Goal: Task Accomplishment & Management: Manage account settings

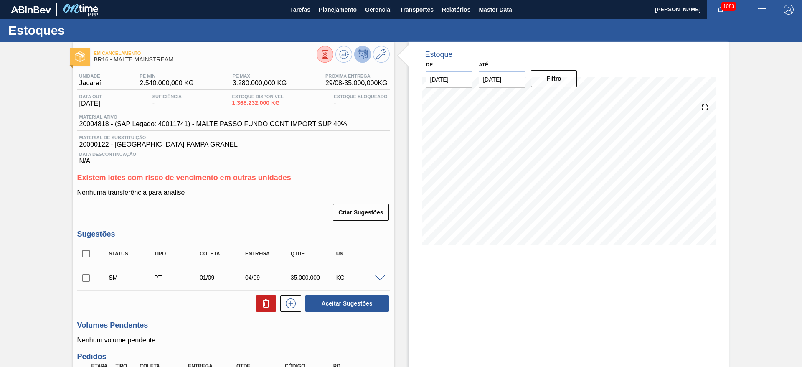
scroll to position [125, 0]
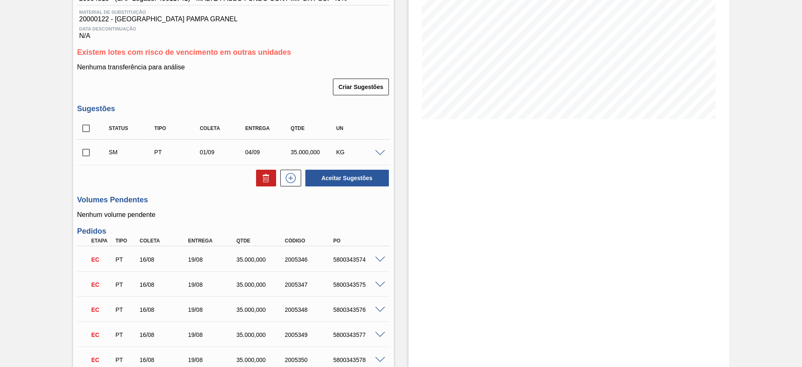
click at [87, 154] on input "checkbox" at bounding box center [86, 153] width 18 height 18
click at [337, 177] on button "Aceitar Sugestões" at bounding box center [347, 178] width 84 height 17
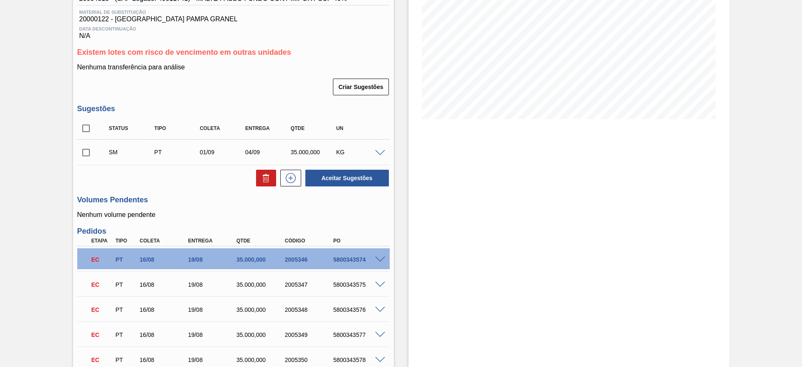
click at [86, 154] on input "checkbox" at bounding box center [86, 153] width 18 height 18
click at [335, 179] on button "Aceitar Sugestões" at bounding box center [347, 178] width 84 height 17
checkbox input "false"
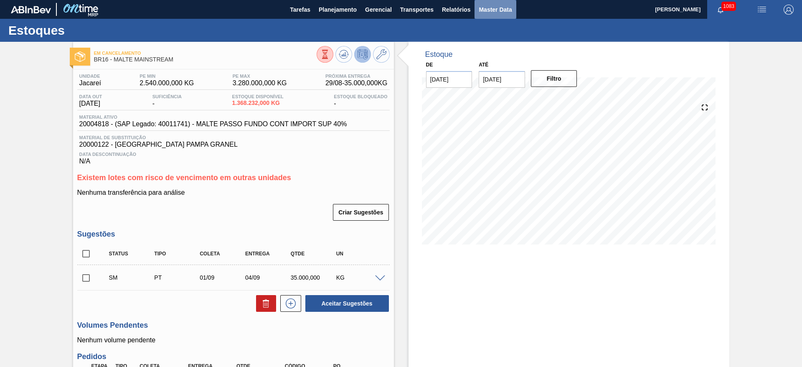
click at [487, 13] on span "Master Data" at bounding box center [495, 10] width 33 height 10
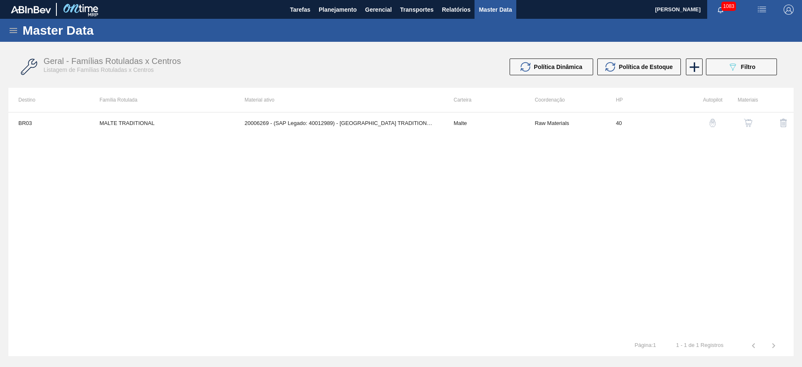
click at [15, 30] on icon at bounding box center [14, 30] width 8 height 5
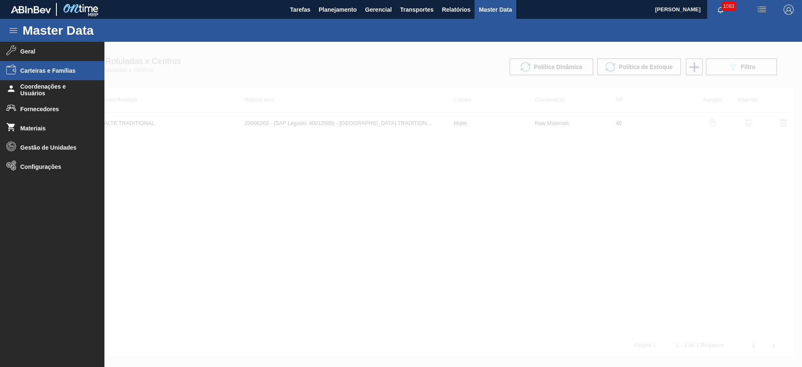
click at [36, 69] on span "Carteiras e Famílias" at bounding box center [54, 70] width 69 height 7
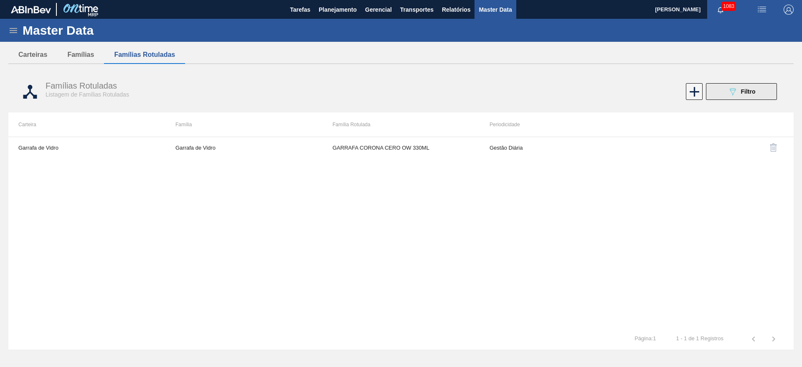
click at [732, 91] on icon "089F7B8B-B2A5-4AFE-B5C0-19BA573D28AC" at bounding box center [733, 91] width 10 height 10
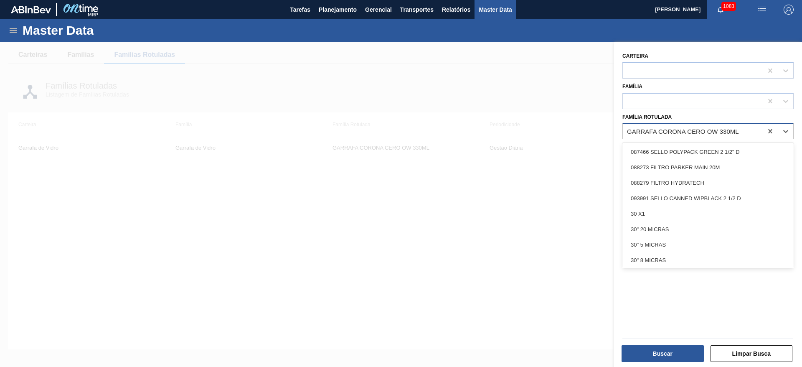
click at [656, 129] on div "GARRAFA CORONA CERO OW 330ML" at bounding box center [683, 131] width 112 height 7
paste Rotulada "GARRAFA VIDRO VERDE STANDARD 355ML"
type Rotulada "GARRAFA VIDRO VERDE STANDARD 355ML"
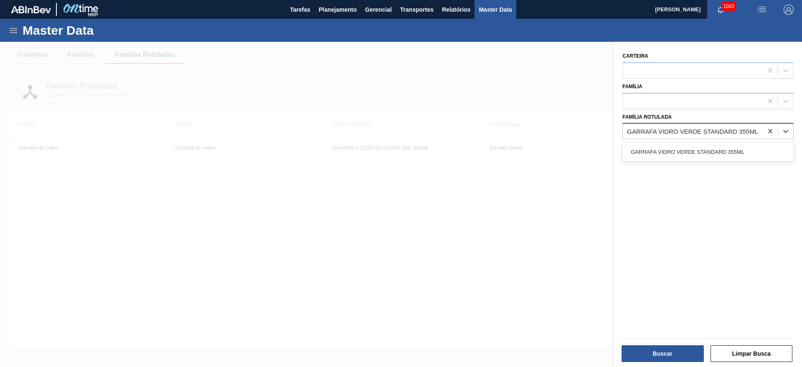
click at [660, 151] on div "GARRAFA VIDRO VERDE STANDARD 355ML" at bounding box center [708, 151] width 171 height 15
click at [651, 350] on button "Buscar" at bounding box center [663, 353] width 82 height 17
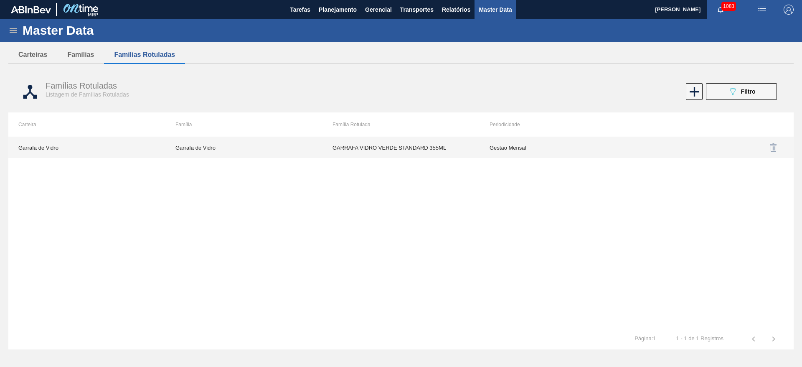
click at [503, 148] on td "Gestão Mensal" at bounding box center [558, 147] width 157 height 21
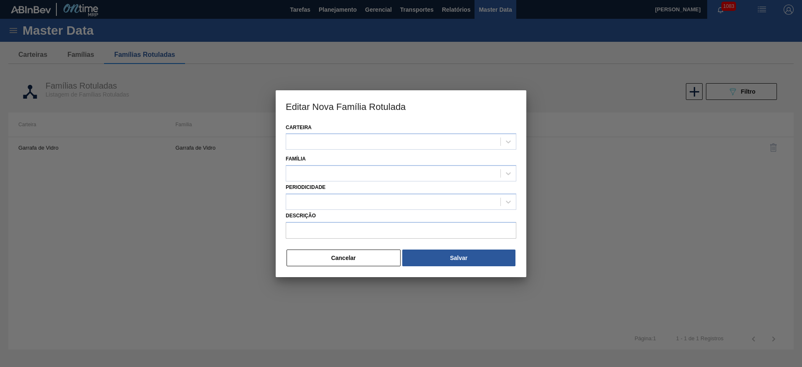
type input "GARRAFA VIDRO VERDE STANDARD 355ML"
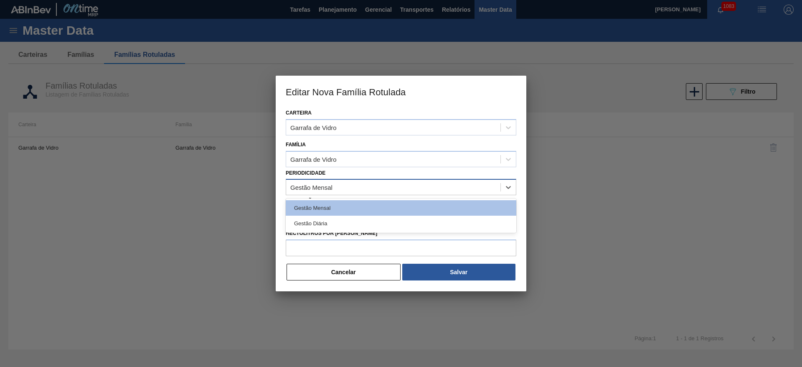
click at [306, 189] on div "Gestão Mensal" at bounding box center [311, 187] width 42 height 7
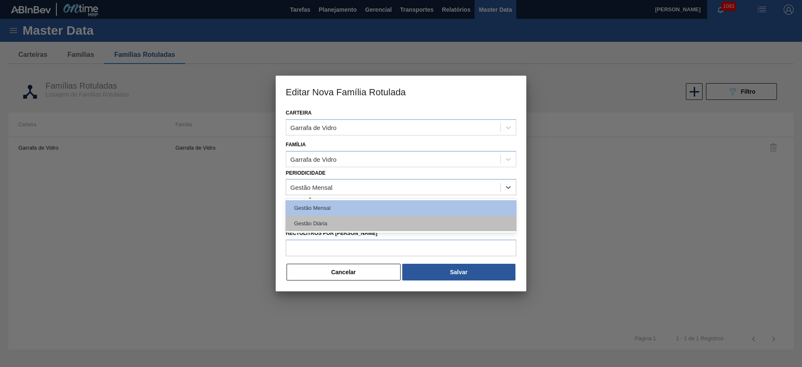
click at [306, 222] on div "Gestão Diária" at bounding box center [401, 223] width 231 height 15
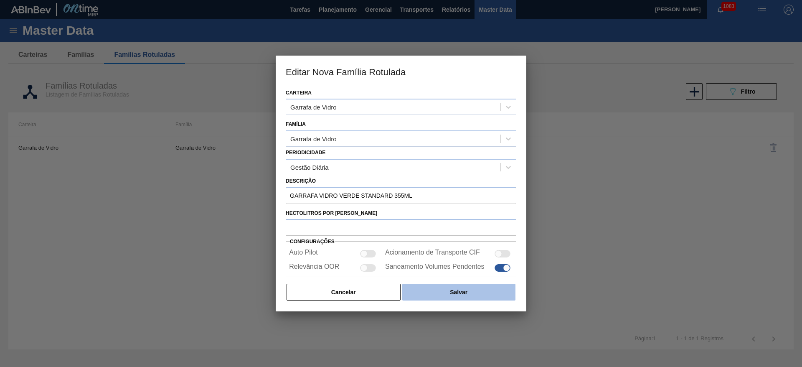
click at [444, 294] on button "Salvar" at bounding box center [458, 292] width 113 height 17
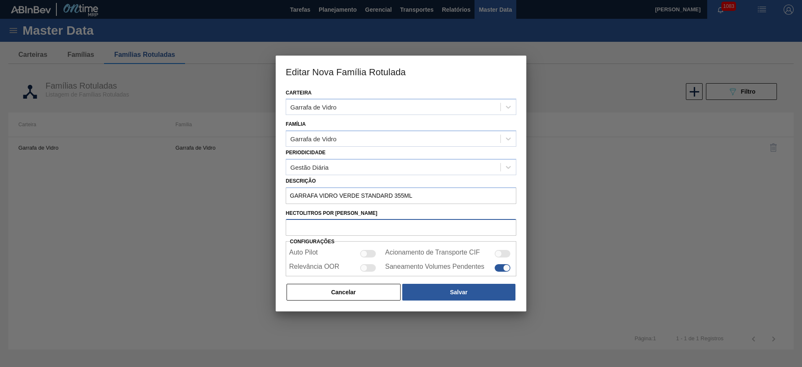
click at [301, 227] on input "Hectolitros por [PERSON_NAME]" at bounding box center [401, 227] width 231 height 17
type input "3.55"
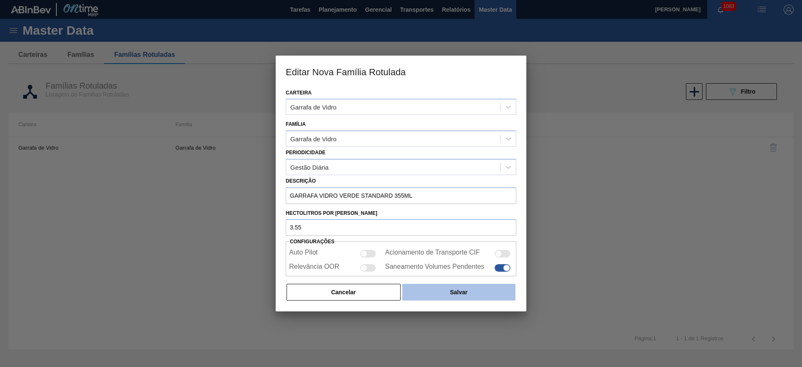
click at [459, 293] on button "Salvar" at bounding box center [458, 292] width 113 height 17
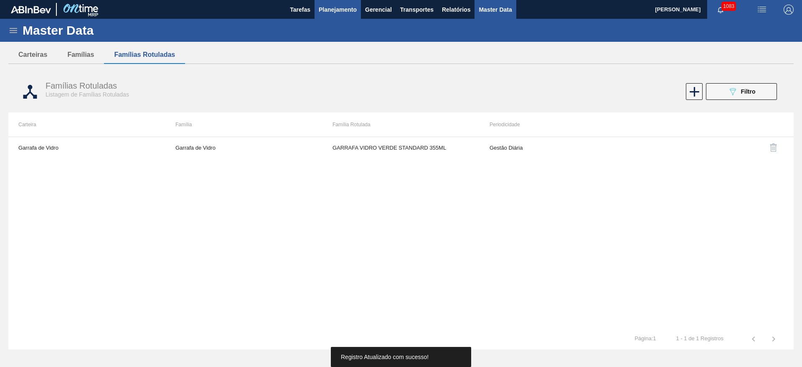
click at [328, 12] on span "Planejamento" at bounding box center [338, 10] width 38 height 10
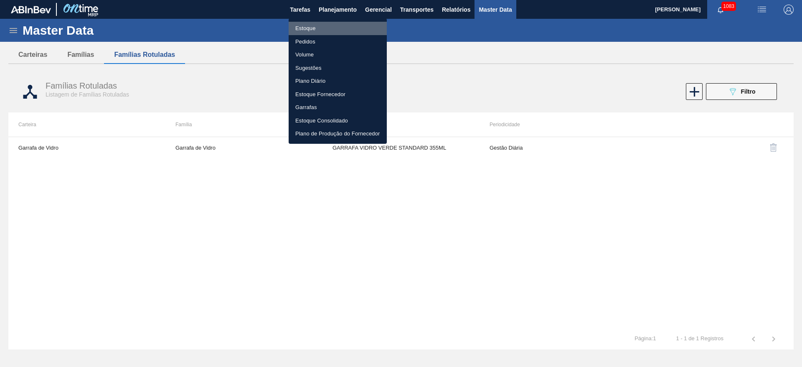
click at [304, 27] on li "Estoque" at bounding box center [338, 28] width 98 height 13
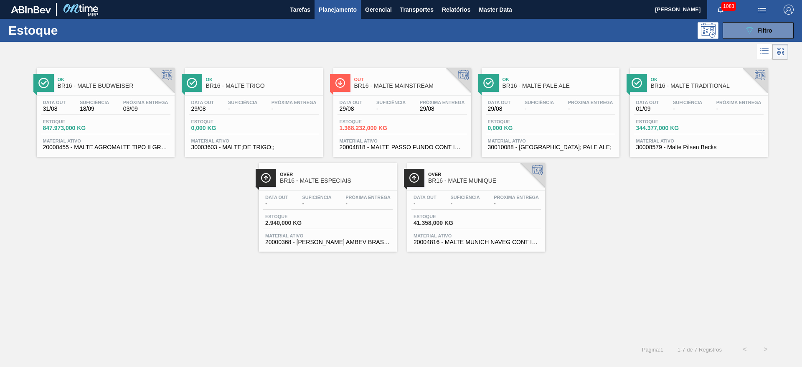
click at [379, 119] on span "Estoque" at bounding box center [369, 121] width 58 height 5
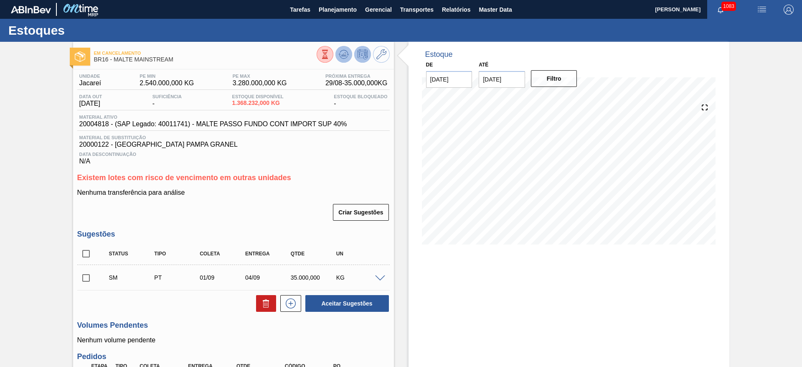
click at [330, 53] on icon at bounding box center [324, 54] width 9 height 9
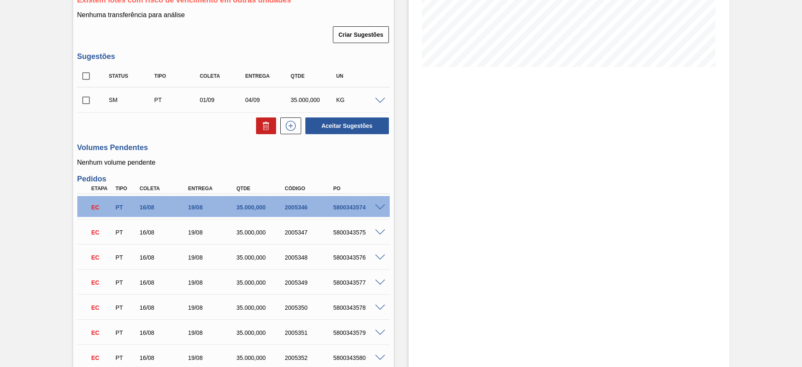
scroll to position [63, 0]
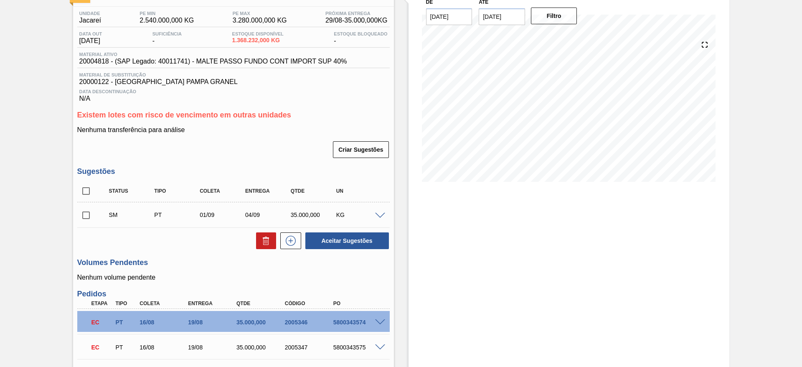
click at [380, 216] on span at bounding box center [380, 216] width 10 height 6
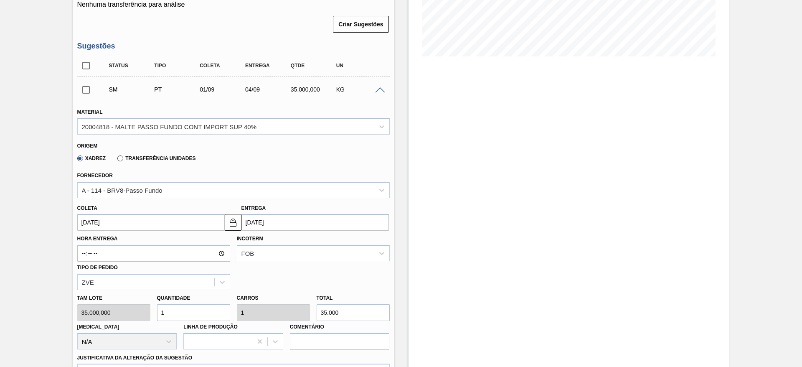
scroll to position [251, 0]
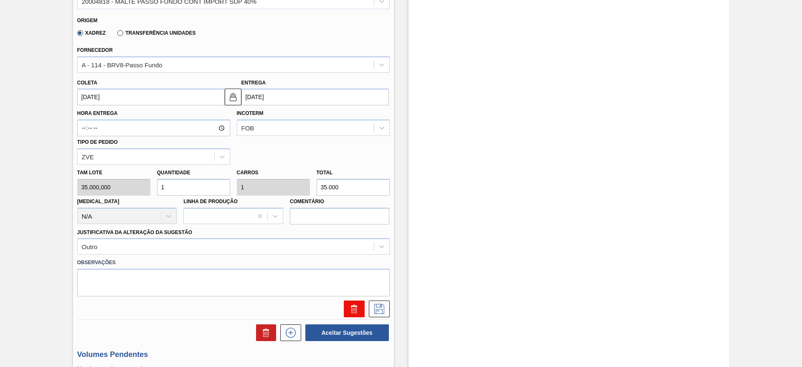
click at [347, 304] on button at bounding box center [354, 308] width 21 height 17
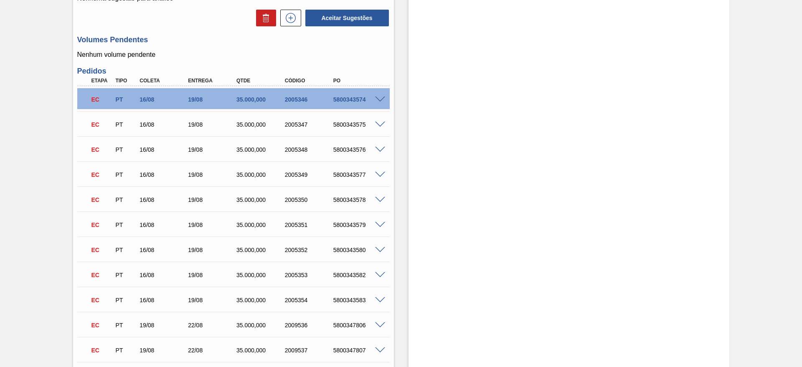
scroll to position [0, 0]
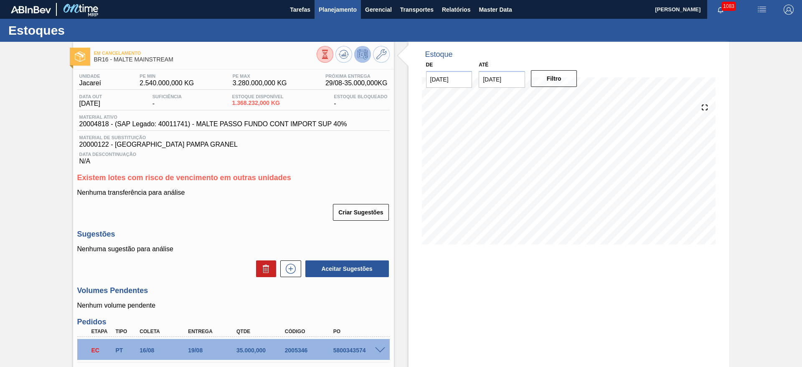
click at [330, 5] on span "Planejamento" at bounding box center [338, 10] width 38 height 10
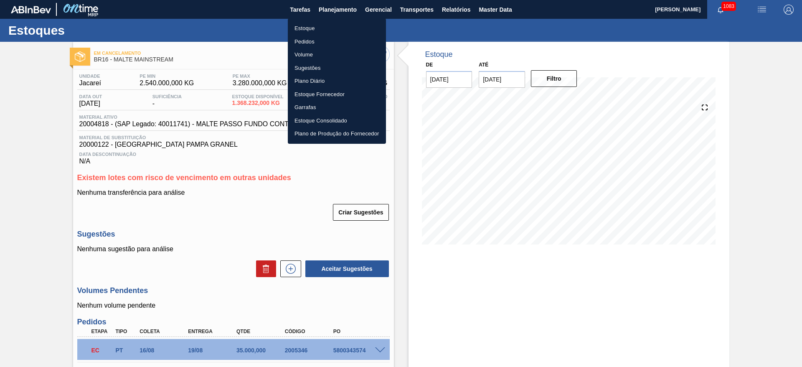
click at [309, 32] on li "Estoque" at bounding box center [337, 28] width 98 height 13
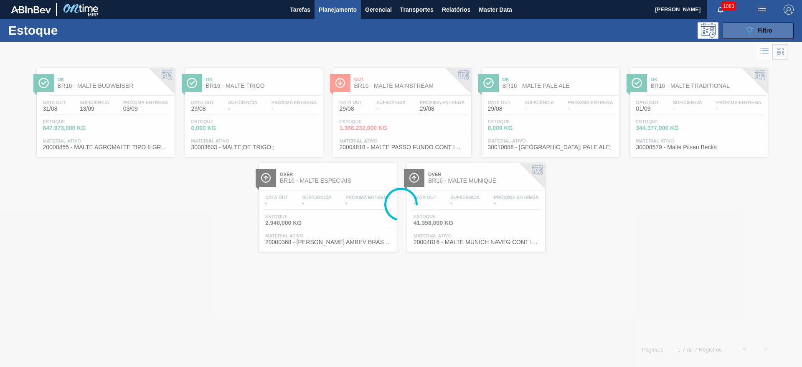
click at [757, 35] on div "089F7B8B-B2A5-4AFE-B5C0-19BA573D28AC Filtro" at bounding box center [759, 30] width 28 height 10
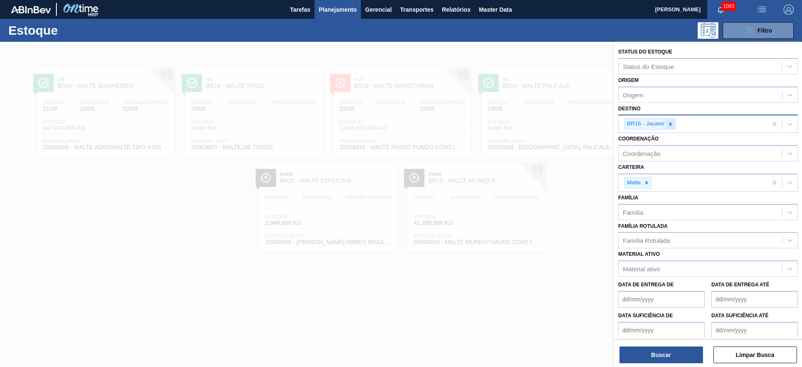
click at [672, 125] on icon at bounding box center [671, 124] width 6 height 6
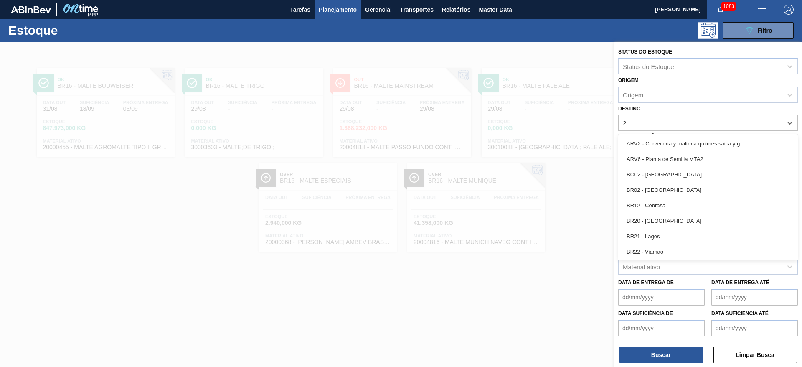
type input "23"
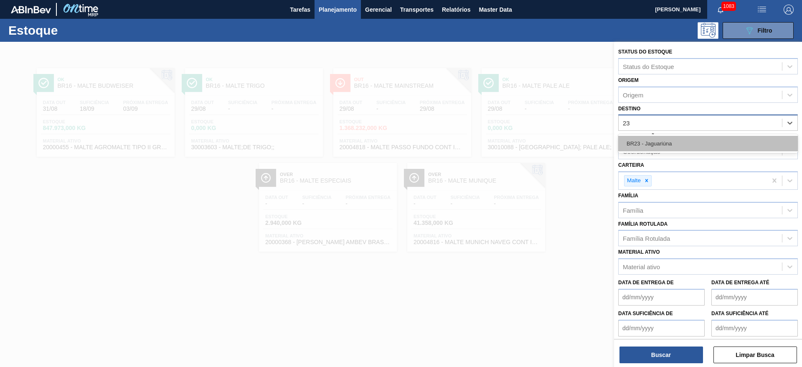
click at [649, 146] on div "BR23 - Jaguariúna" at bounding box center [708, 143] width 180 height 15
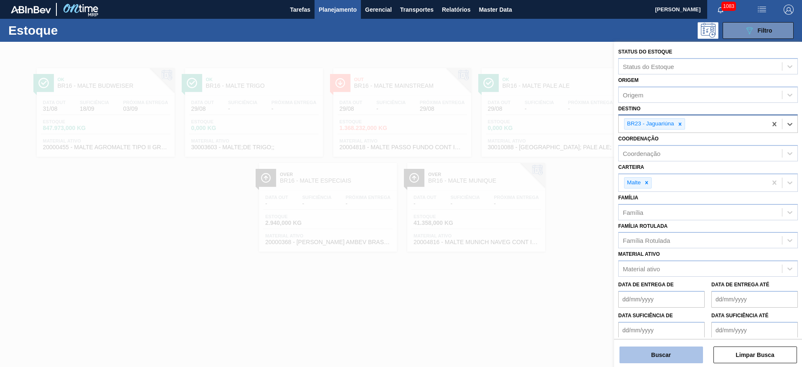
click at [641, 355] on button "Buscar" at bounding box center [662, 354] width 84 height 17
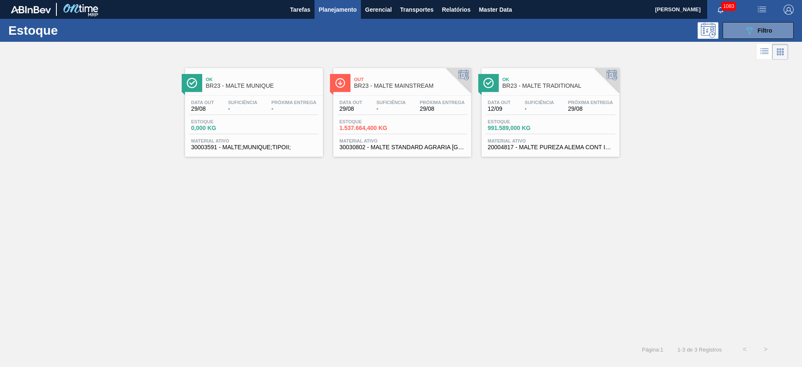
click at [403, 128] on div "Estoque 1.537.664,400 KG" at bounding box center [403, 126] width 130 height 15
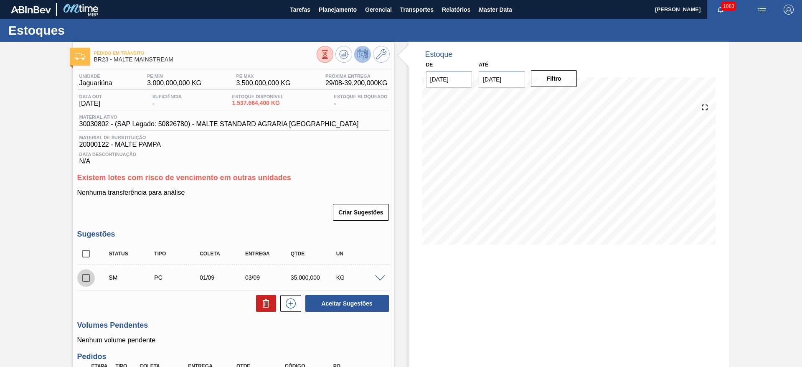
click at [85, 275] on input "checkbox" at bounding box center [86, 278] width 18 height 18
click at [378, 280] on div "KG" at bounding box center [359, 277] width 51 height 7
click at [380, 276] on span at bounding box center [380, 278] width 10 height 6
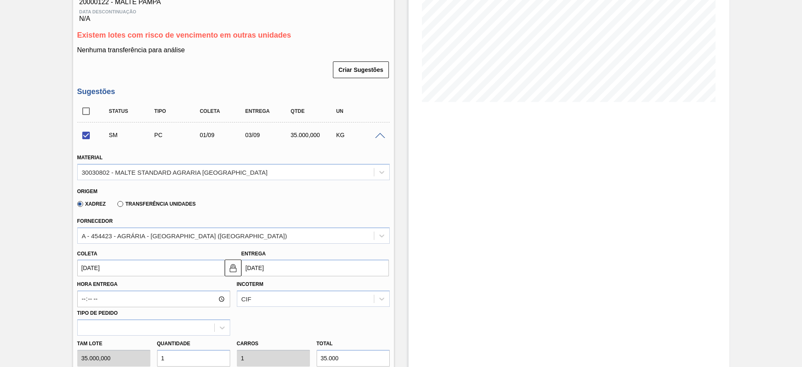
scroll to position [125, 0]
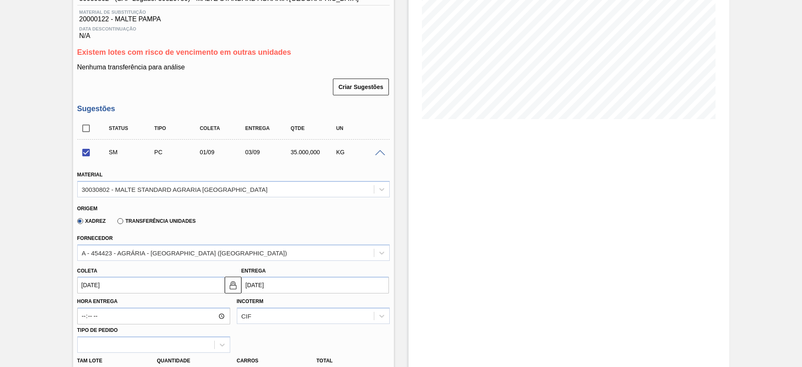
click at [381, 153] on span at bounding box center [380, 153] width 10 height 6
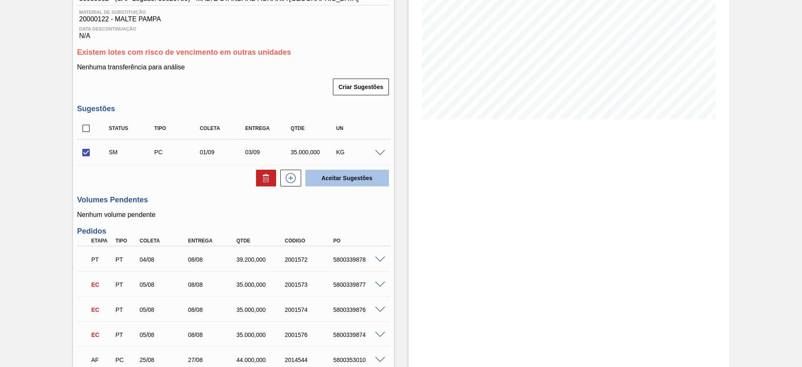
click at [343, 175] on button "Aceitar Sugestões" at bounding box center [347, 178] width 84 height 17
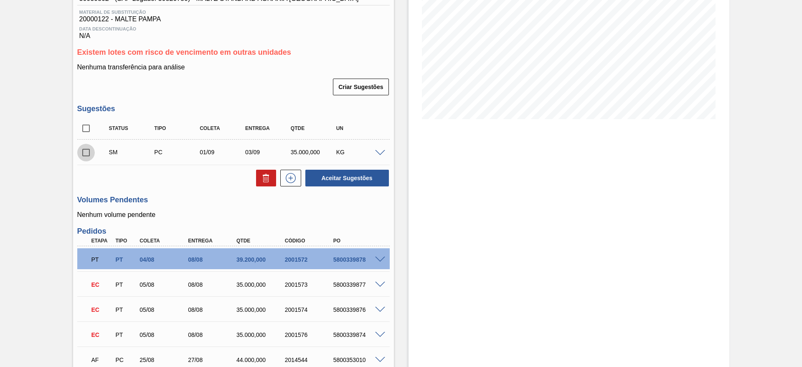
click at [84, 152] on input "checkbox" at bounding box center [86, 153] width 18 height 18
click at [320, 182] on button "Aceitar Sugestões" at bounding box center [347, 178] width 84 height 17
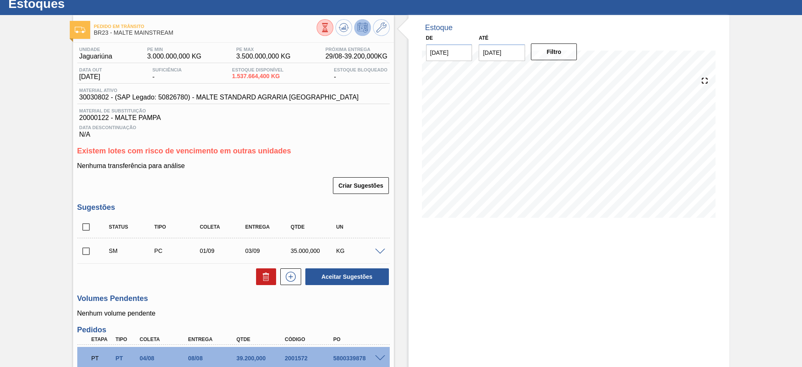
scroll to position [0, 0]
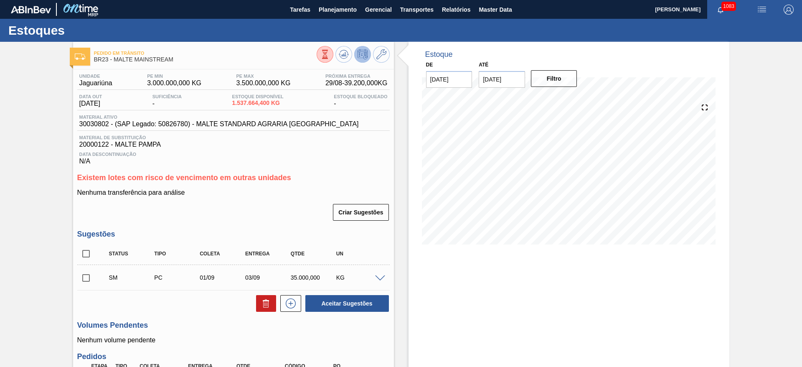
click at [85, 279] on input "checkbox" at bounding box center [86, 278] width 18 height 18
click at [360, 304] on button "Aceitar Sugestões" at bounding box center [347, 303] width 84 height 17
checkbox input "false"
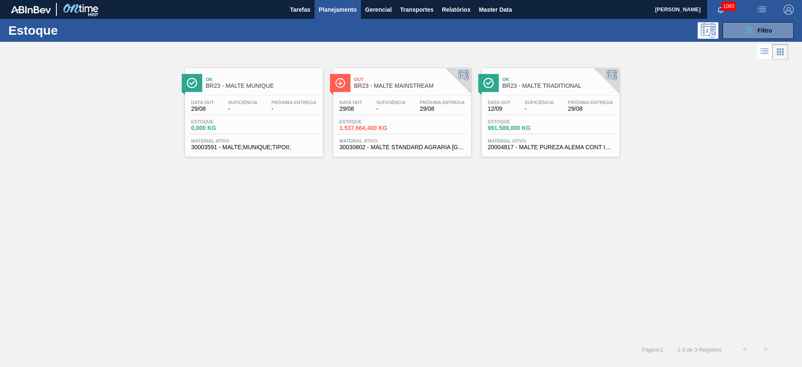
click at [389, 126] on span "1.537.664,400 KG" at bounding box center [369, 128] width 58 height 6
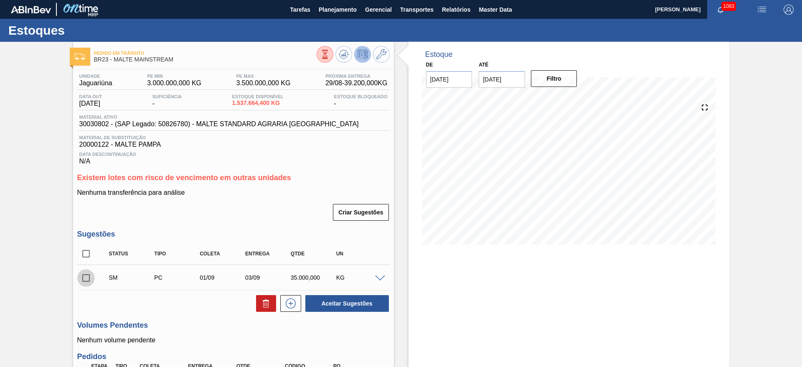
click at [89, 279] on input "checkbox" at bounding box center [86, 278] width 18 height 18
click at [336, 303] on button "Aceitar Sugestões" at bounding box center [347, 303] width 84 height 17
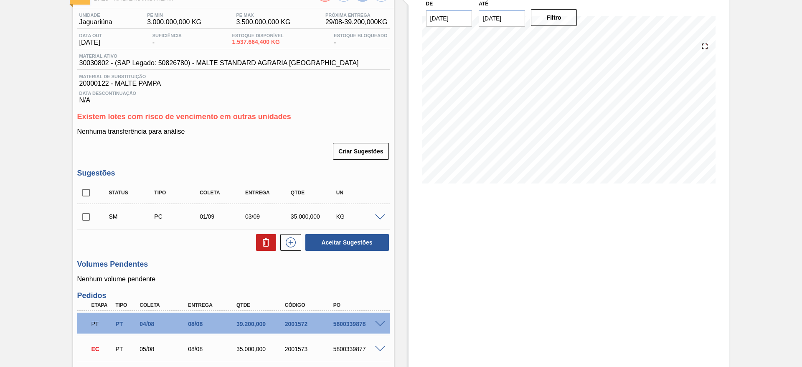
scroll to position [125, 0]
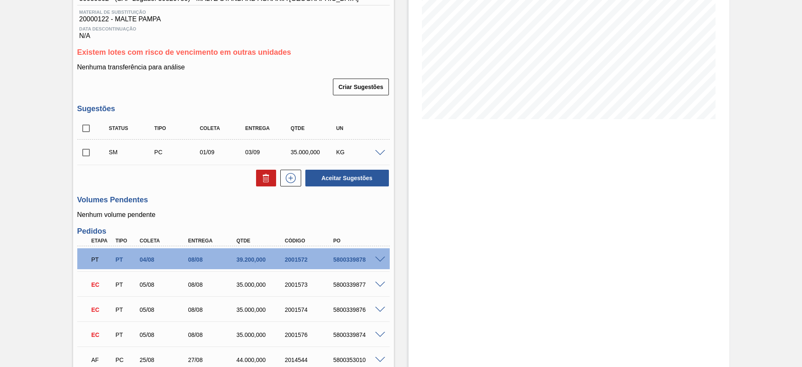
click at [84, 154] on input "checkbox" at bounding box center [86, 153] width 18 height 18
click at [262, 179] on icon at bounding box center [266, 178] width 10 height 10
checkbox input "false"
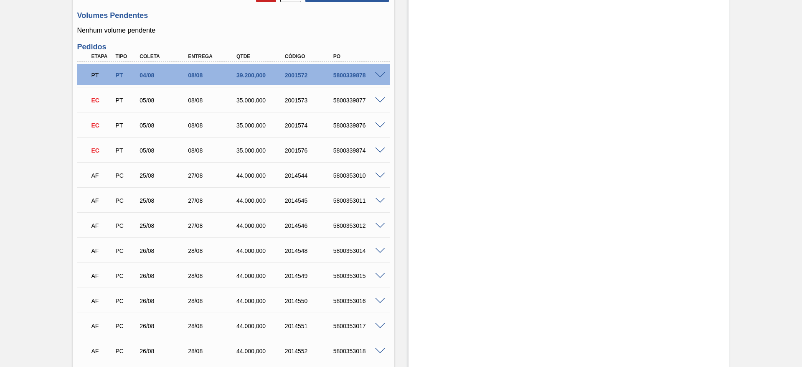
scroll to position [252, 0]
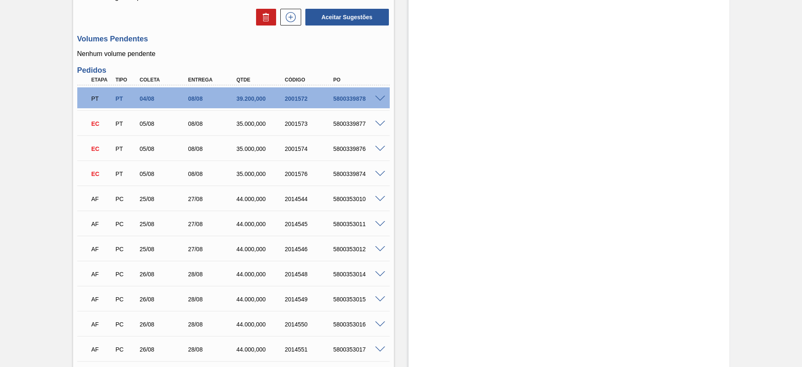
click at [381, 198] on span at bounding box center [380, 199] width 10 height 6
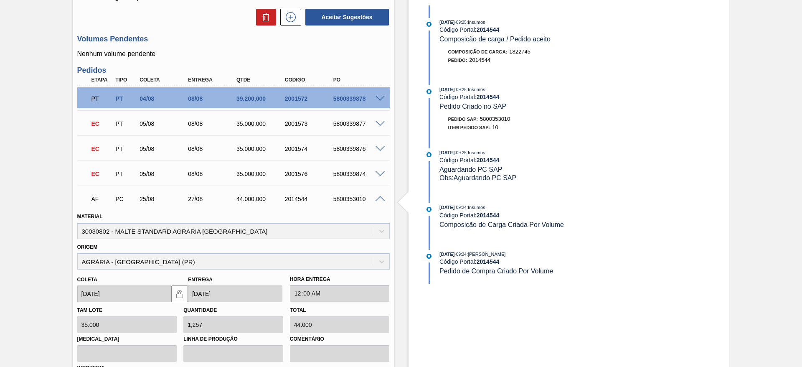
scroll to position [440, 0]
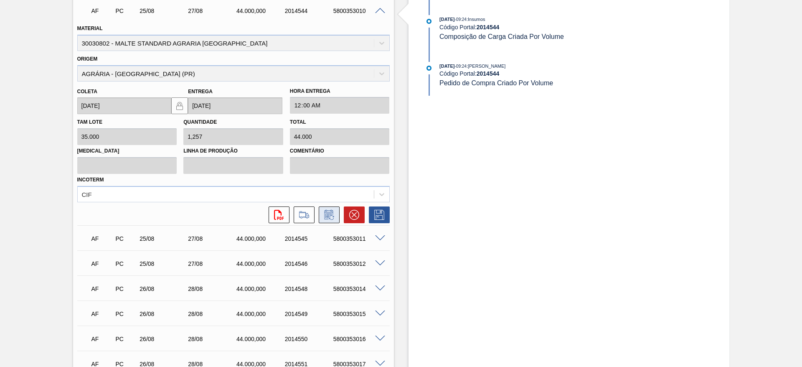
click at [329, 213] on icon at bounding box center [329, 215] width 13 height 10
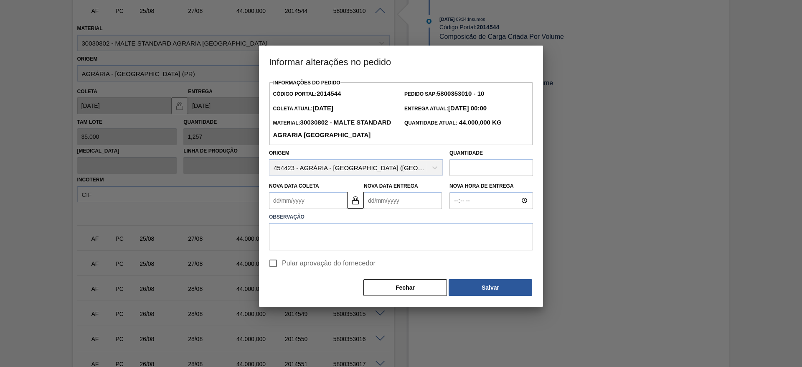
click at [273, 209] on Coleta2014544 "Nova Data Coleta" at bounding box center [308, 200] width 78 height 17
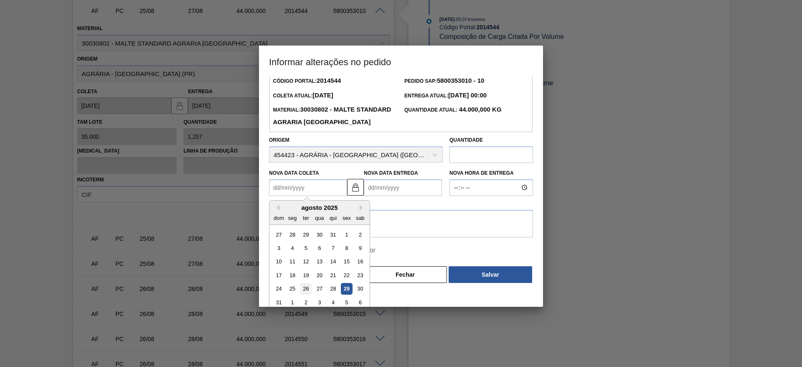
scroll to position [20, 0]
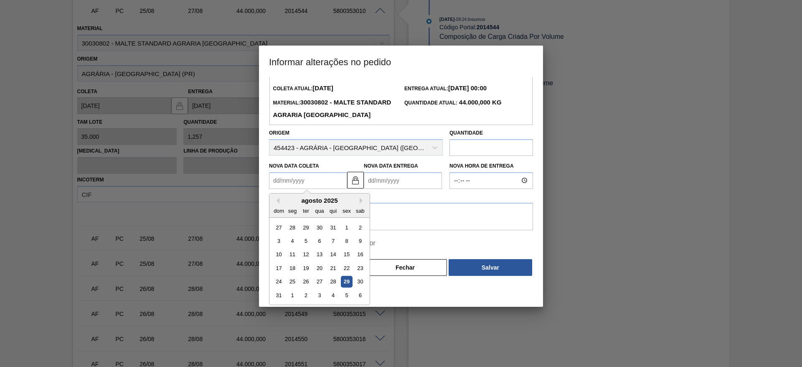
click at [293, 301] on div "1" at bounding box center [292, 295] width 11 height 11
type Coleta2014544 "[DATE]"
type Entrega2014544 "[DATE]"
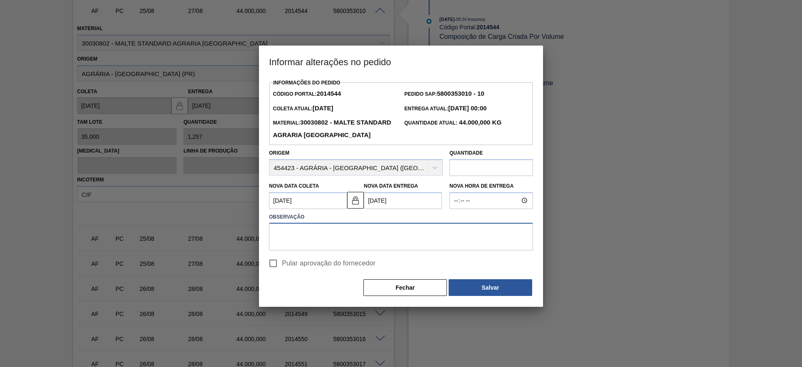
click at [281, 249] on textarea at bounding box center [401, 237] width 264 height 28
type textarea "."
click at [484, 296] on button "Salvar" at bounding box center [491, 287] width 84 height 17
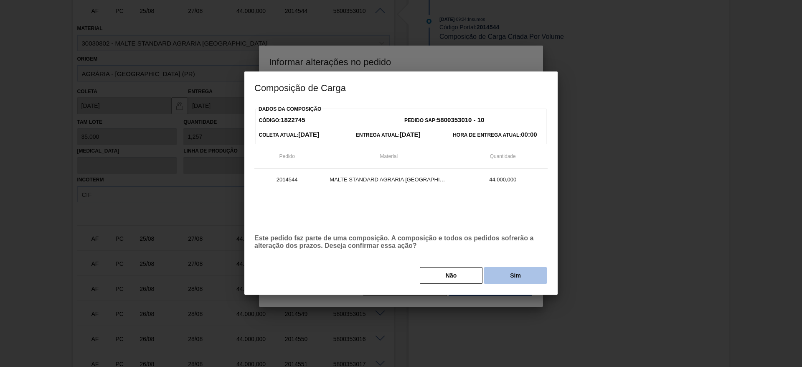
click at [512, 272] on button "Sim" at bounding box center [515, 275] width 63 height 17
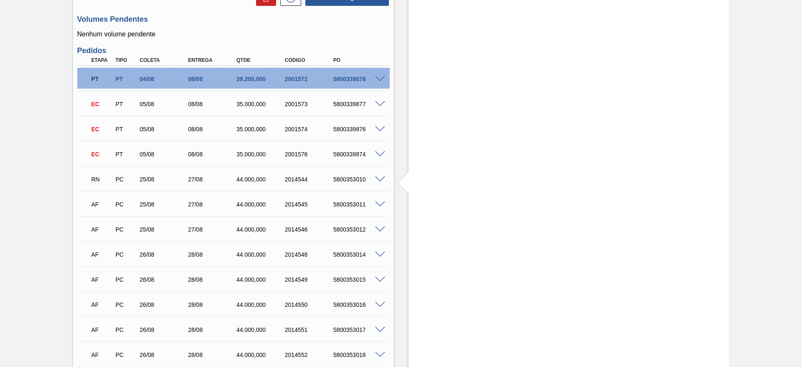
scroll to position [377, 0]
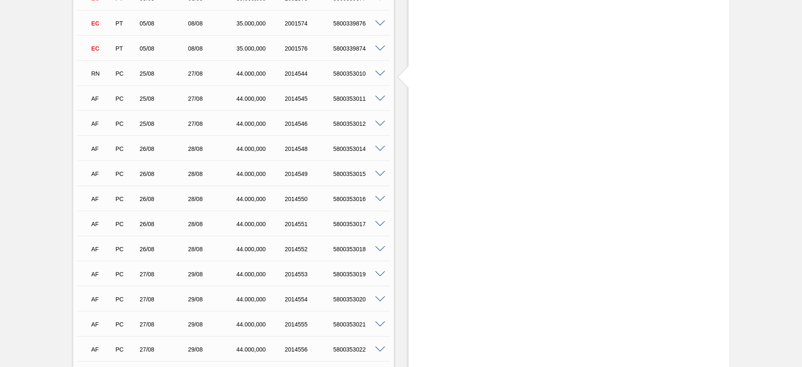
click at [379, 74] on span at bounding box center [380, 74] width 10 height 6
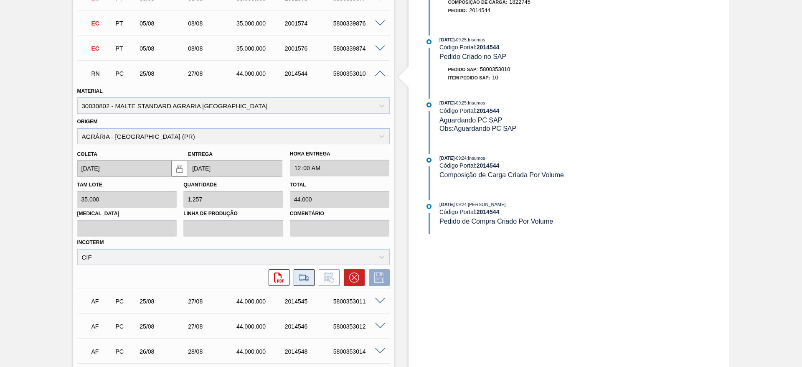
click at [305, 278] on icon at bounding box center [303, 277] width 13 height 10
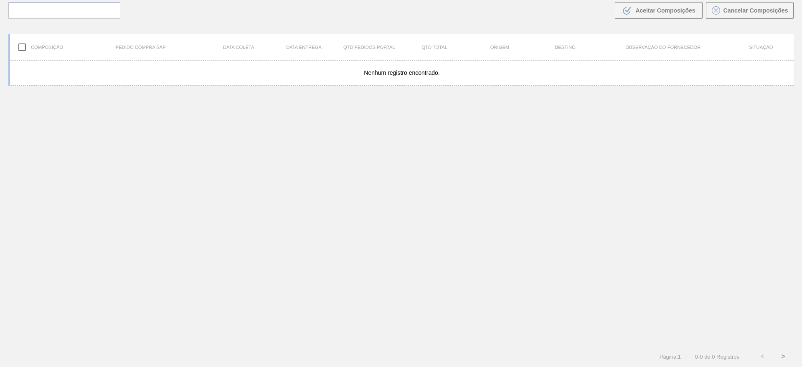
scroll to position [60, 0]
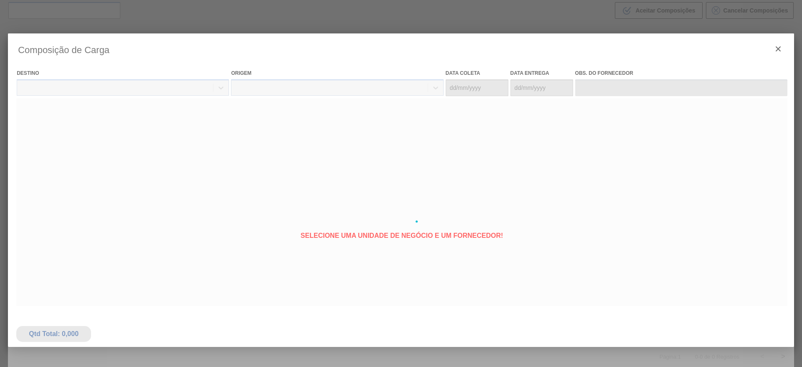
type coleta "[DATE]"
type entrega "[DATE]"
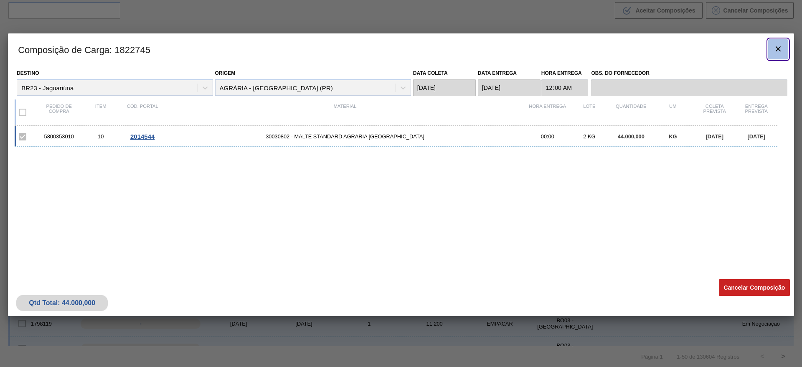
click at [778, 49] on icon "botão de ícone" at bounding box center [778, 48] width 5 height 5
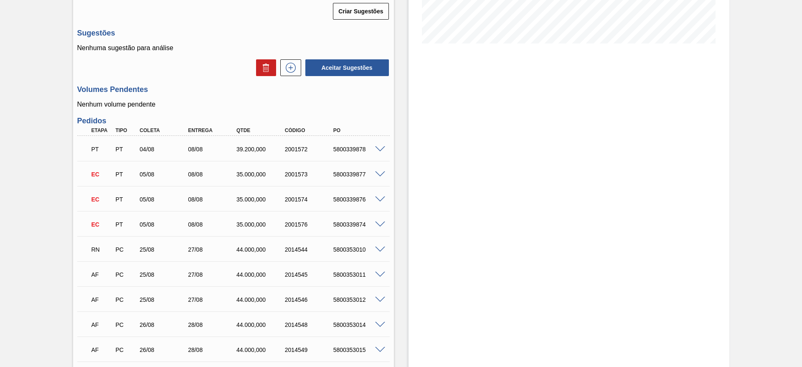
scroll to position [251, 0]
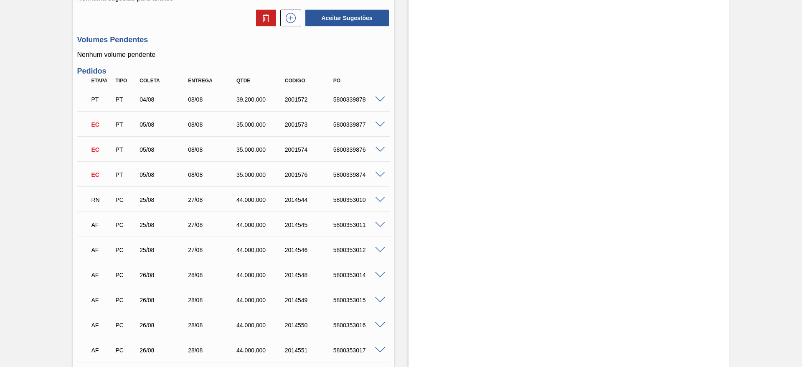
click at [376, 199] on span at bounding box center [380, 200] width 10 height 6
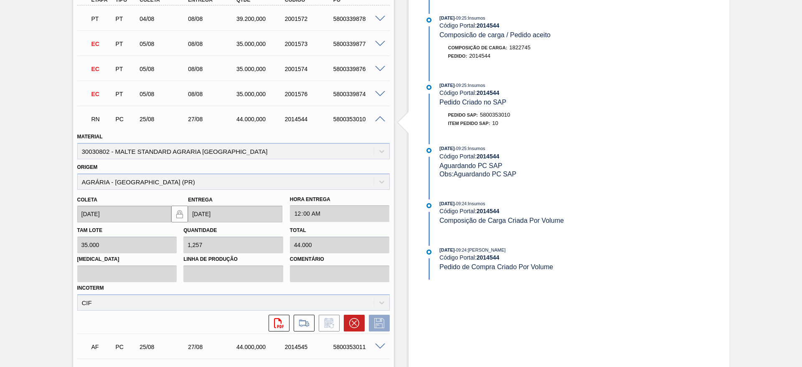
scroll to position [439, 0]
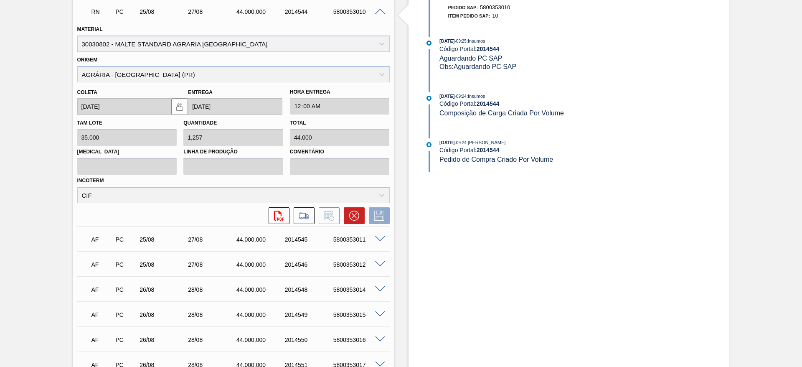
click at [378, 11] on span at bounding box center [380, 12] width 10 height 6
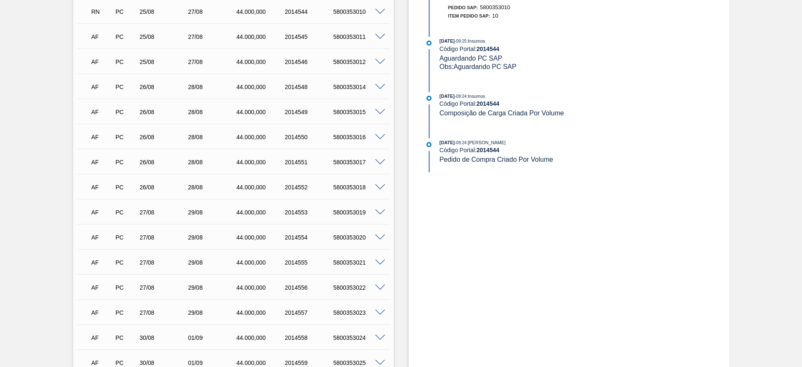
click at [377, 35] on span at bounding box center [380, 37] width 10 height 6
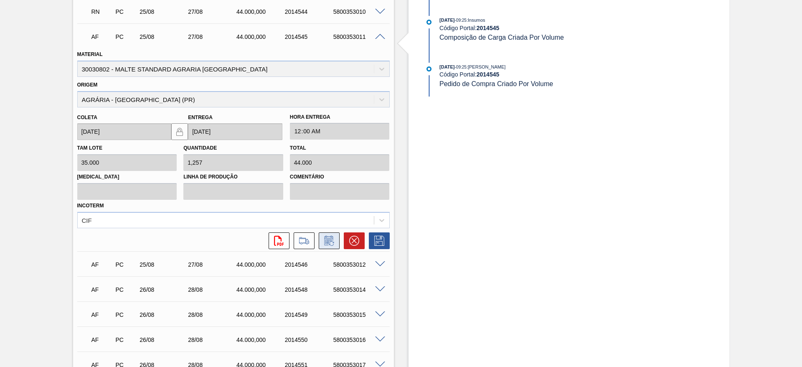
click at [328, 239] on icon at bounding box center [329, 241] width 13 height 10
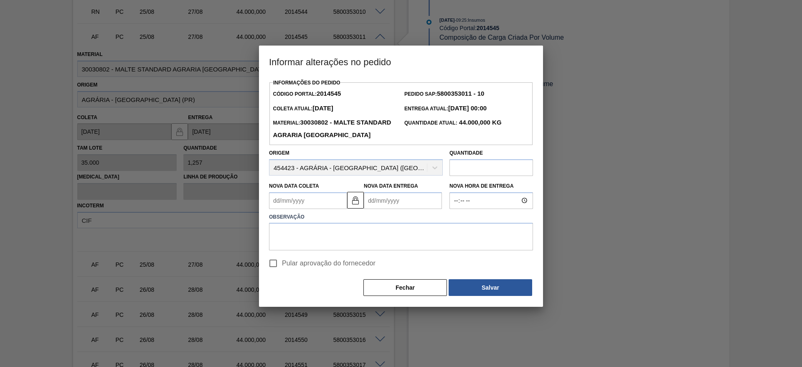
click at [274, 272] on input "Pular aprovação do fornecedor" at bounding box center [273, 263] width 18 height 18
checkbox input "true"
click at [277, 209] on Coleta2014545 "Nova Data Coleta" at bounding box center [308, 200] width 78 height 17
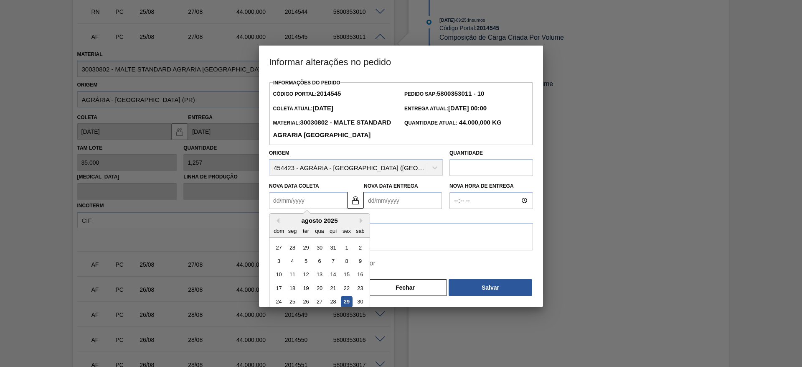
scroll to position [20, 0]
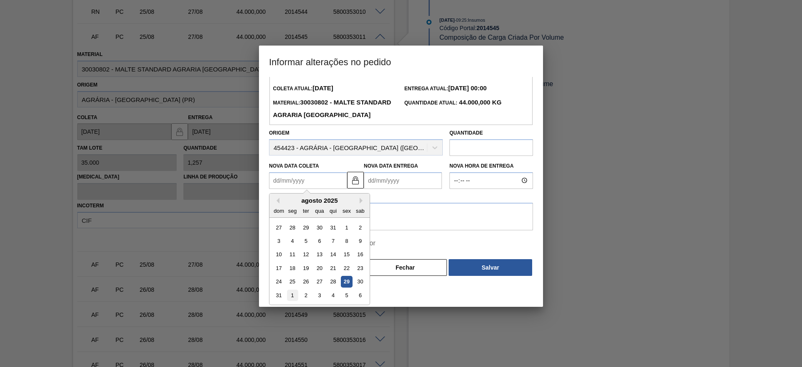
click at [292, 301] on div "1" at bounding box center [292, 295] width 11 height 11
type Coleta2014545 "[DATE]"
type Entrega2014545 "[DATE]"
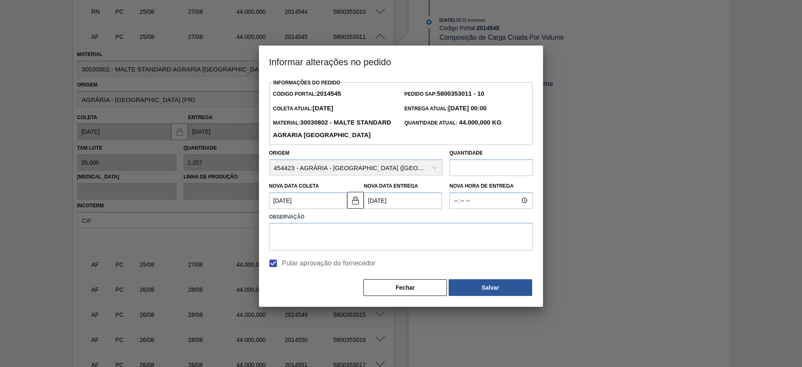
scroll to position [0, 0]
click at [306, 247] on textarea at bounding box center [401, 237] width 264 height 28
type textarea "."
click at [486, 296] on button "Salvar" at bounding box center [491, 287] width 84 height 17
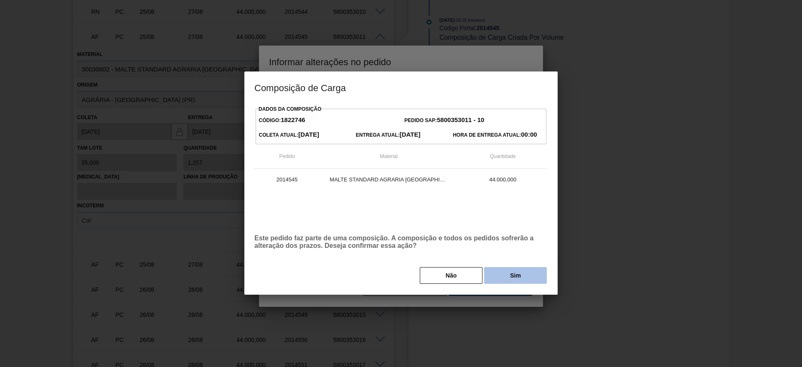
click at [516, 272] on button "Sim" at bounding box center [515, 275] width 63 height 17
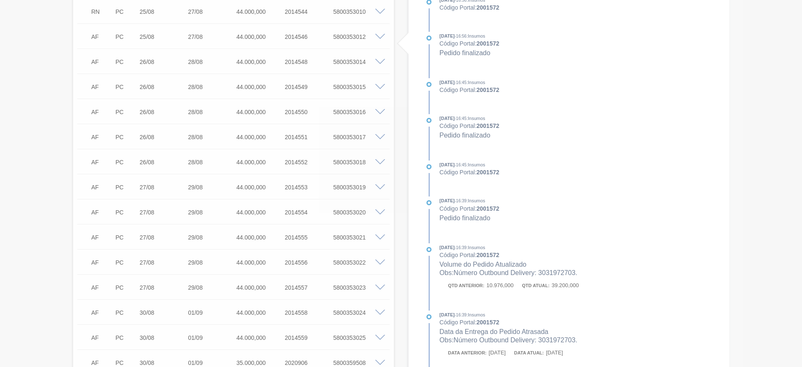
type input "[DATE]"
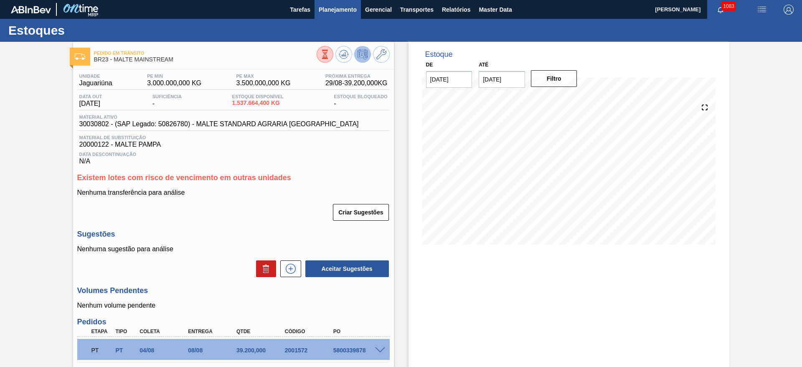
click at [335, 9] on span "Planejamento" at bounding box center [338, 10] width 38 height 10
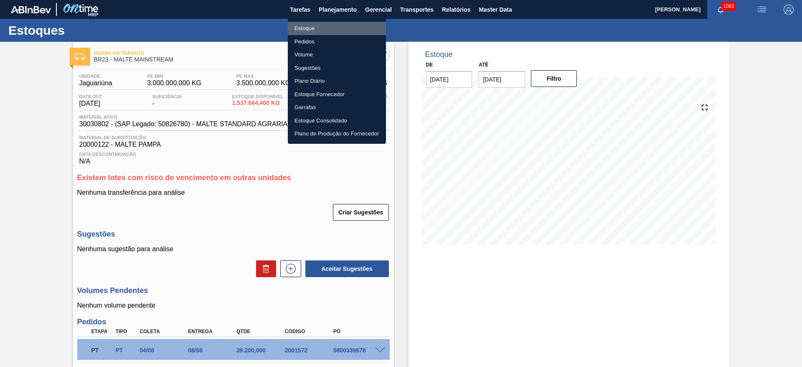
click at [302, 25] on li "Estoque" at bounding box center [337, 28] width 98 height 13
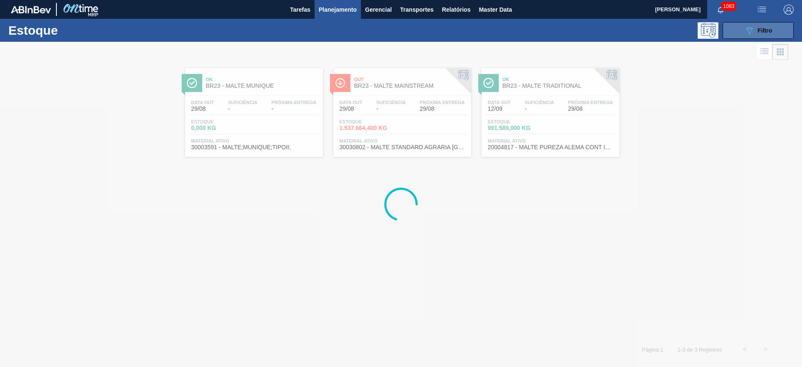
click at [742, 33] on button "089F7B8B-B2A5-4AFE-B5C0-19BA573D28AC Filtro" at bounding box center [758, 30] width 71 height 17
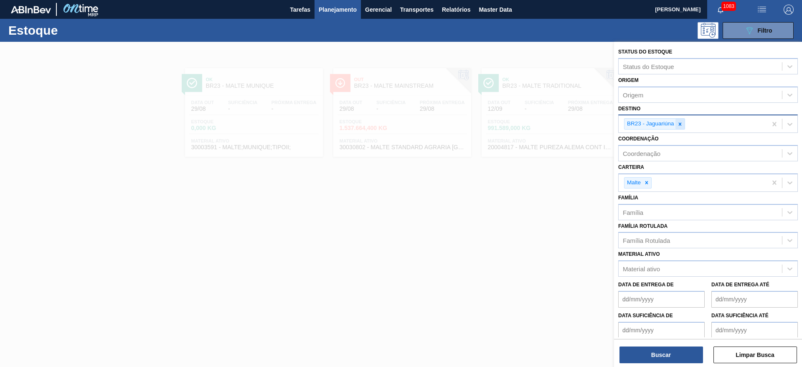
click at [681, 126] on icon at bounding box center [680, 124] width 6 height 6
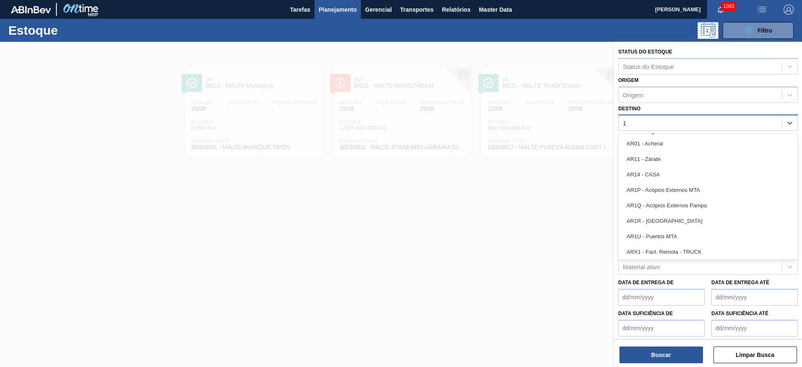
type input "16"
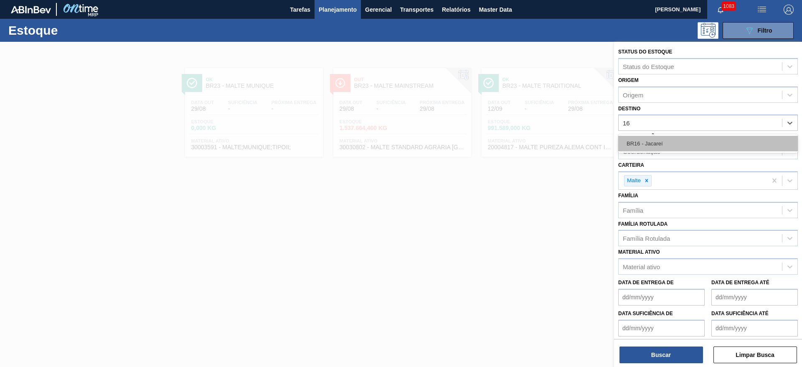
click at [676, 147] on div "BR16 - Jacareí" at bounding box center [708, 143] width 180 height 15
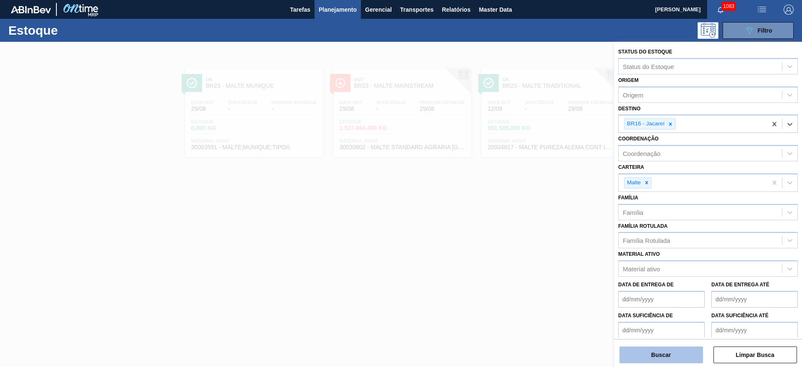
click at [651, 350] on button "Buscar" at bounding box center [662, 354] width 84 height 17
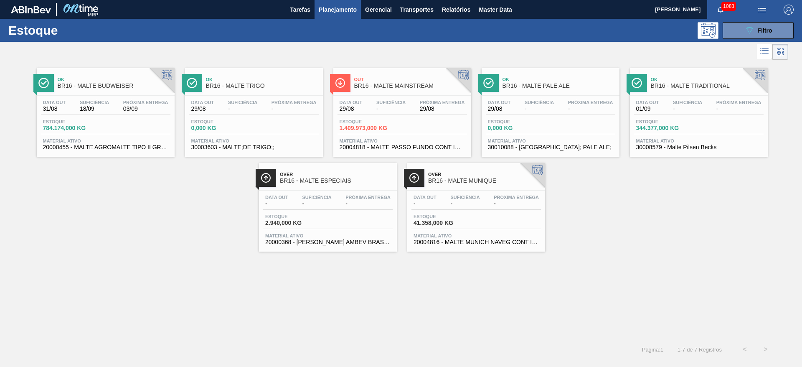
click at [389, 104] on span "Suficiência" at bounding box center [390, 102] width 29 height 5
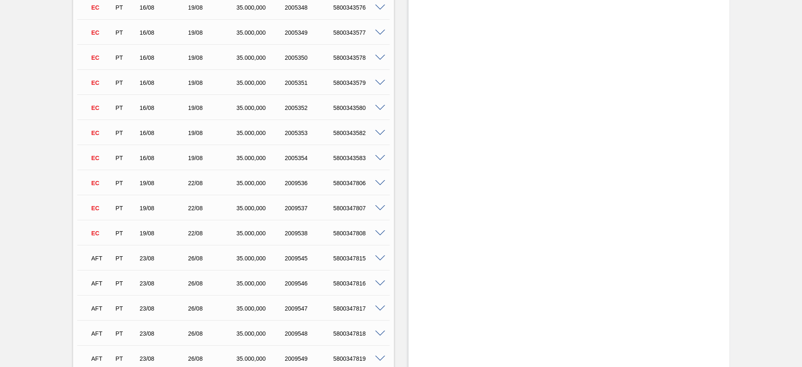
scroll to position [501, 0]
click at [375, 185] on span at bounding box center [380, 184] width 10 height 6
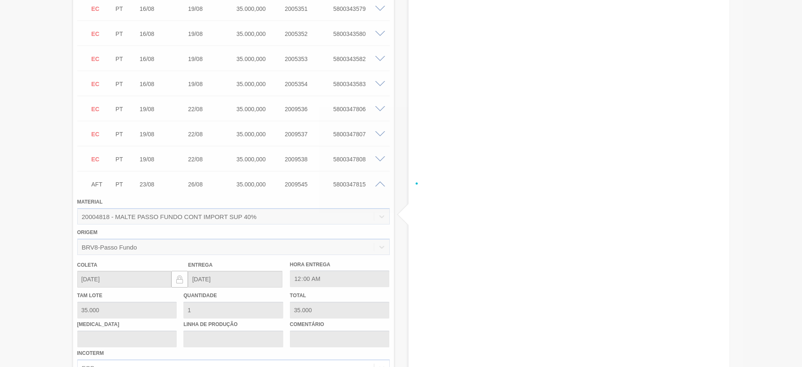
click at [379, 185] on div at bounding box center [401, 183] width 802 height 367
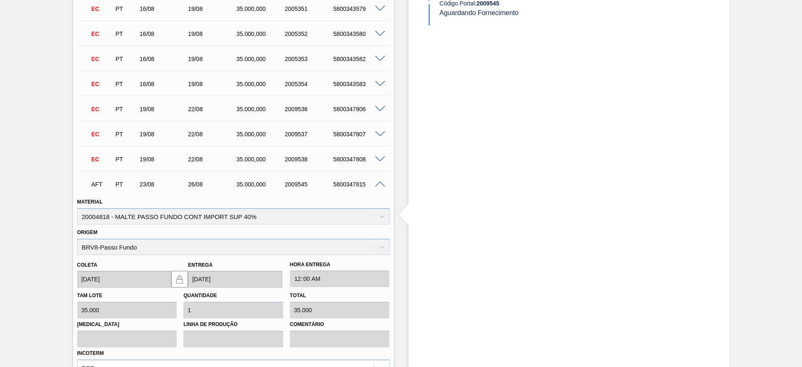
scroll to position [627, 0]
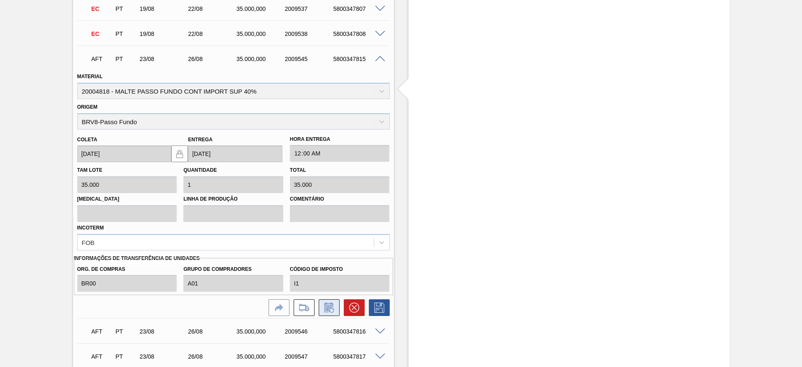
click at [331, 305] on icon at bounding box center [329, 308] width 13 height 10
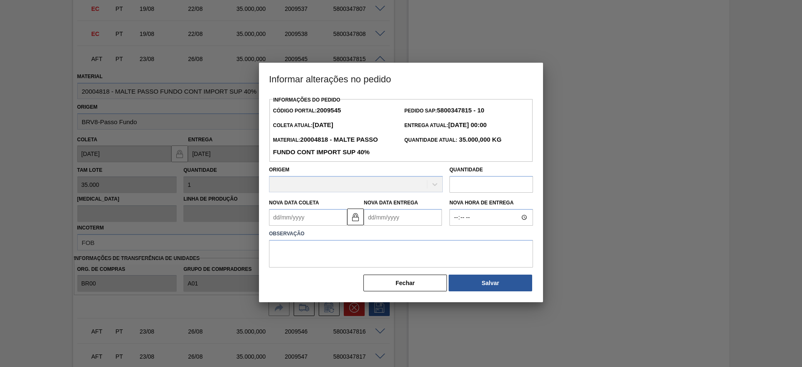
click at [279, 219] on Coleta2009545 "Nova Data Coleta" at bounding box center [308, 217] width 78 height 17
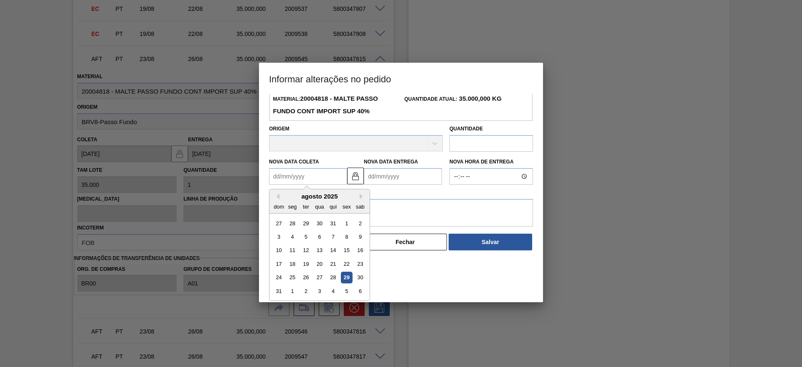
scroll to position [41, 0]
click at [294, 290] on div "1" at bounding box center [292, 290] width 11 height 11
type Coleta2009545 "[DATE]"
type Entrega2009545 "[DATE]"
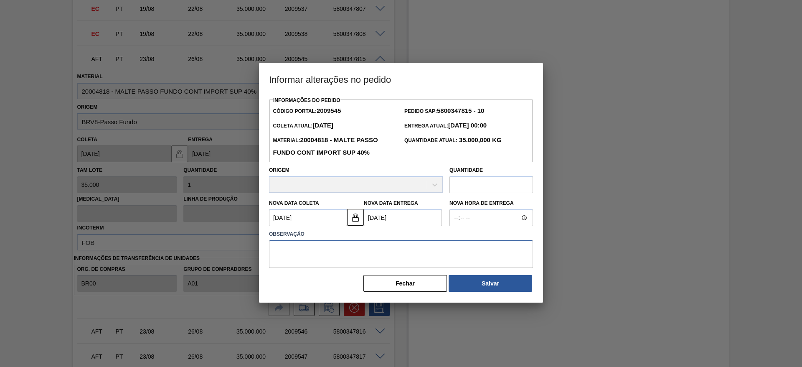
click at [285, 256] on textarea at bounding box center [401, 254] width 264 height 28
type textarea "."
click at [480, 289] on button "Salvar" at bounding box center [491, 283] width 84 height 17
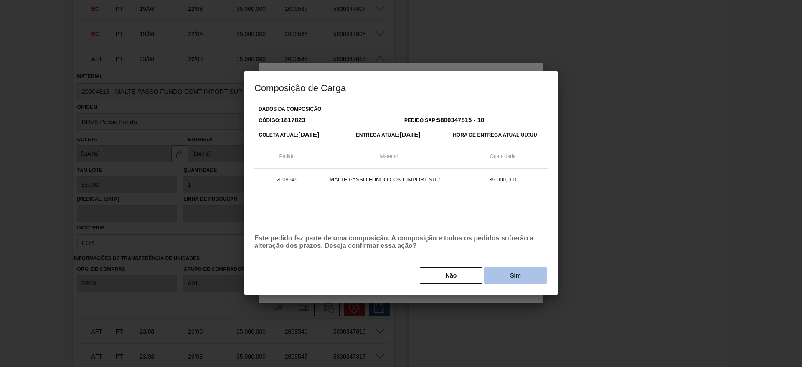
click at [523, 272] on button "Sim" at bounding box center [515, 275] width 63 height 17
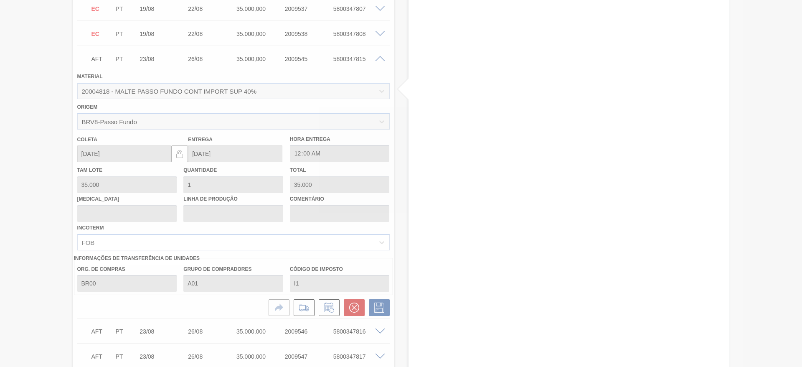
type input "."
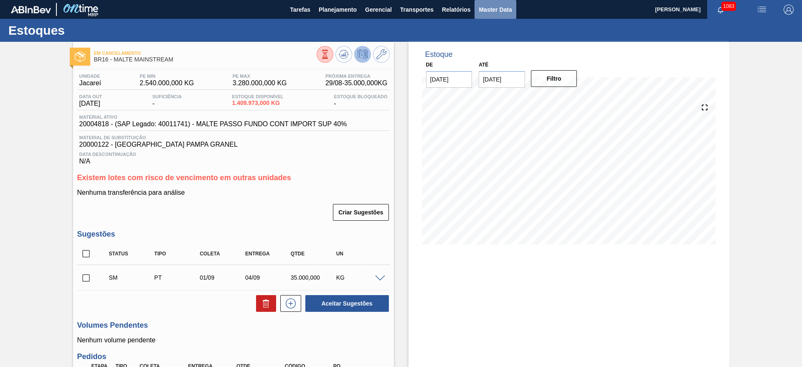
click at [496, 12] on span "Master Data" at bounding box center [495, 10] width 33 height 10
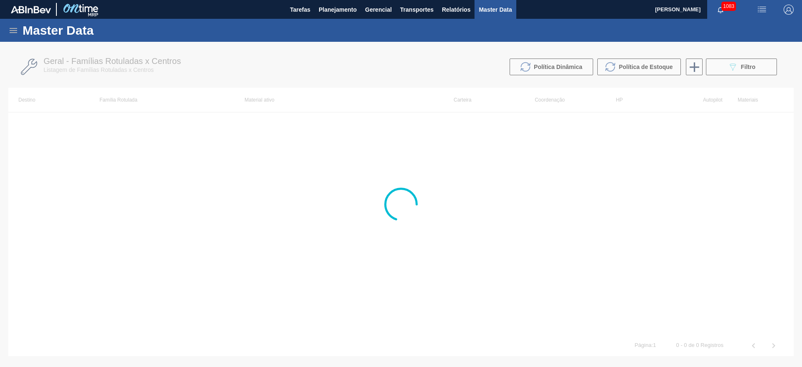
click at [14, 32] on icon at bounding box center [14, 30] width 8 height 5
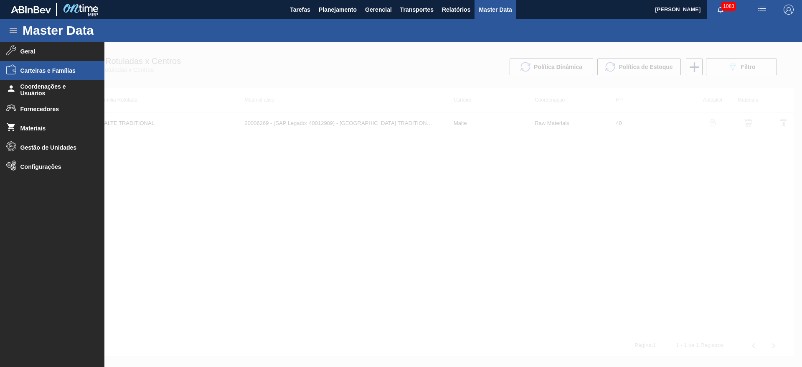
click at [29, 71] on span "Carteiras e Famílias" at bounding box center [54, 70] width 69 height 7
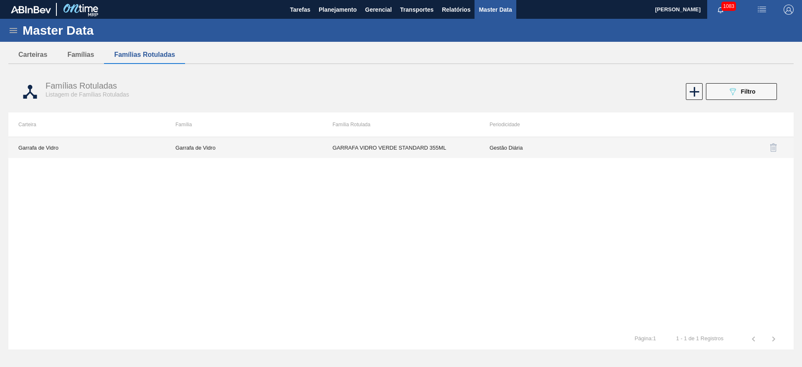
click at [519, 153] on td "Gestão Diária" at bounding box center [558, 147] width 157 height 21
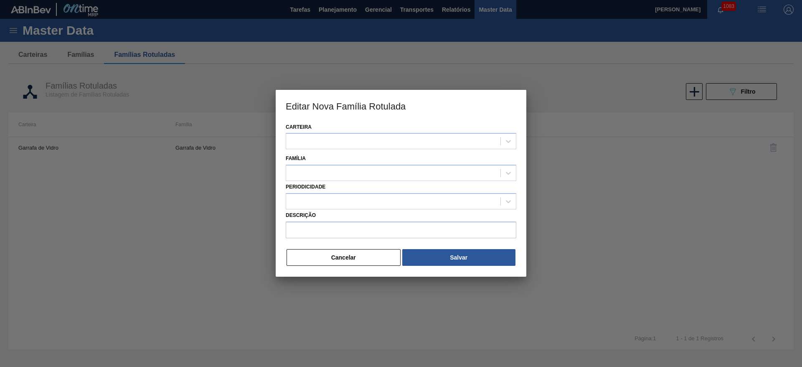
type input "GARRAFA VIDRO VERDE STANDARD 355ML"
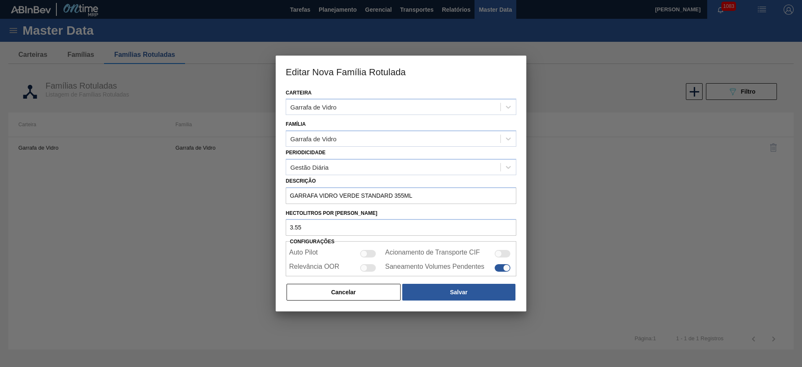
click at [367, 269] on div at bounding box center [364, 267] width 7 height 7
checkbox input "true"
click at [503, 266] on div at bounding box center [506, 267] width 7 height 7
checkbox input "false"
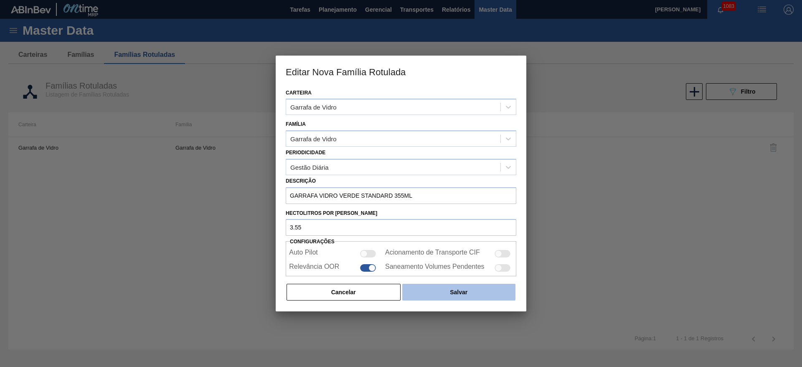
click at [438, 292] on button "Salvar" at bounding box center [458, 292] width 113 height 17
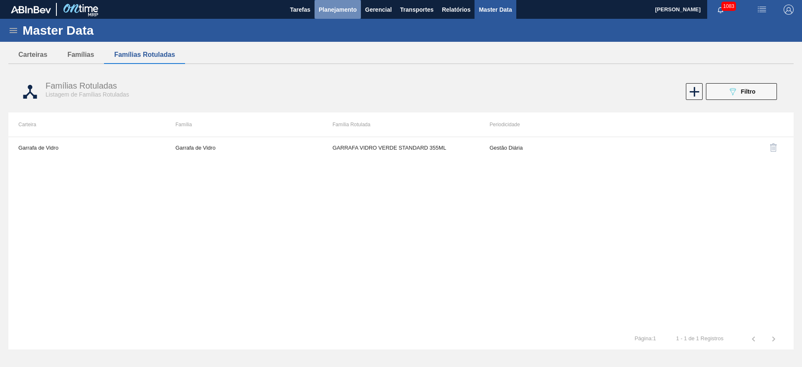
click at [337, 13] on span "Planejamento" at bounding box center [338, 10] width 38 height 10
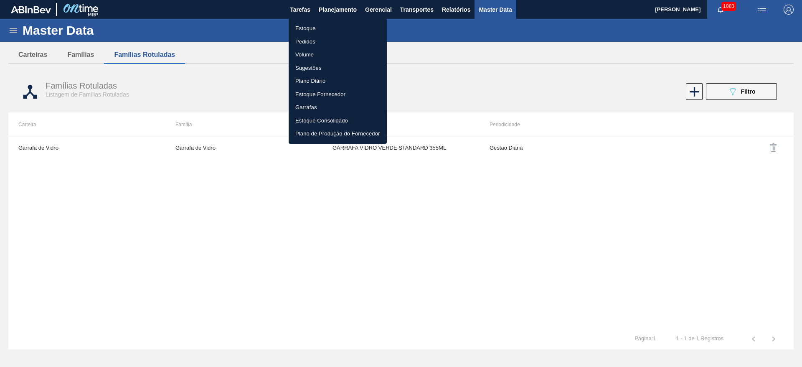
click at [305, 25] on li "Estoque" at bounding box center [338, 28] width 98 height 13
